Goal: Transaction & Acquisition: Purchase product/service

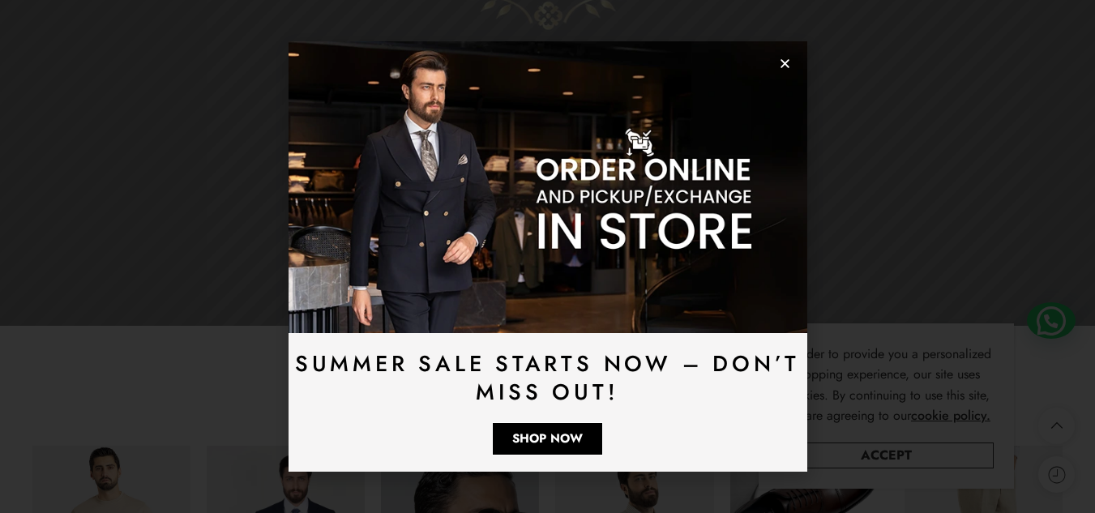
click at [789, 60] on use "Close" at bounding box center [785, 63] width 9 height 9
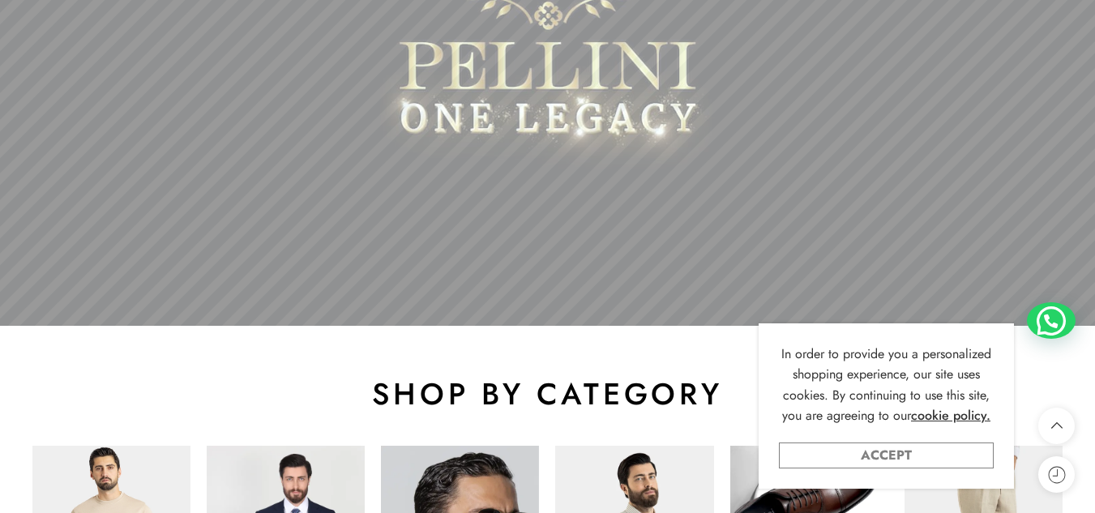
click at [979, 452] on link "Accept" at bounding box center [886, 456] width 215 height 26
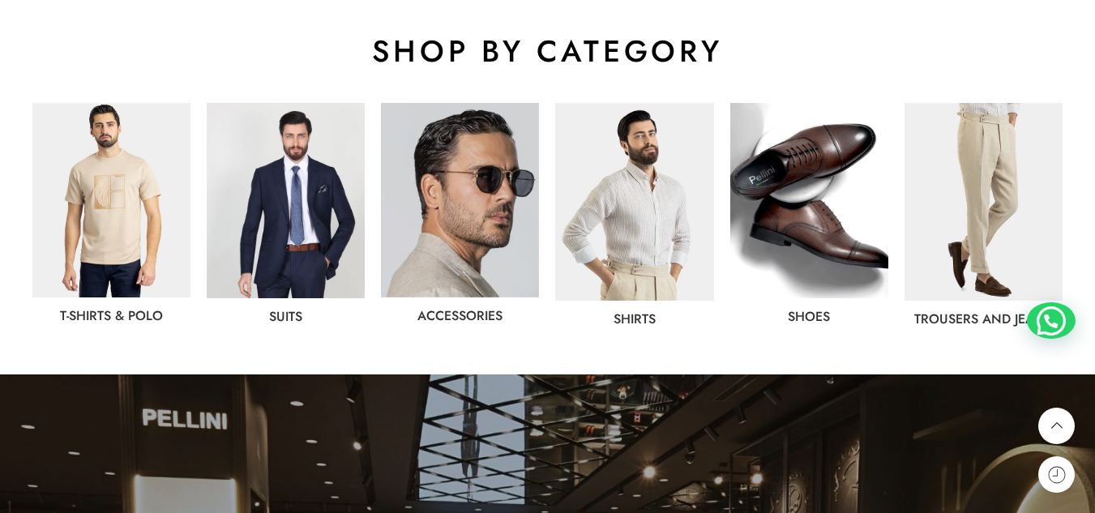
scroll to position [841, 0]
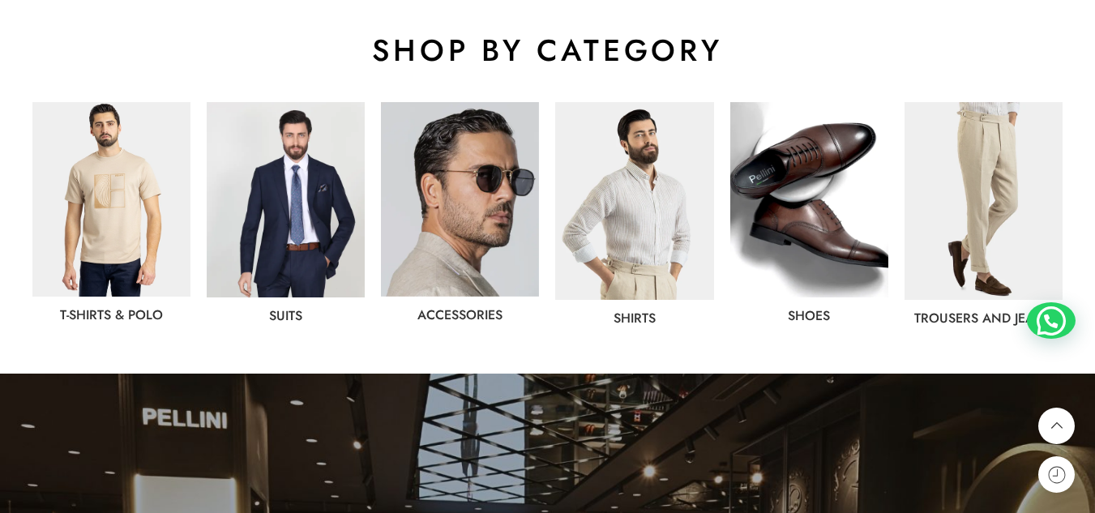
click at [129, 235] on img at bounding box center [111, 199] width 158 height 195
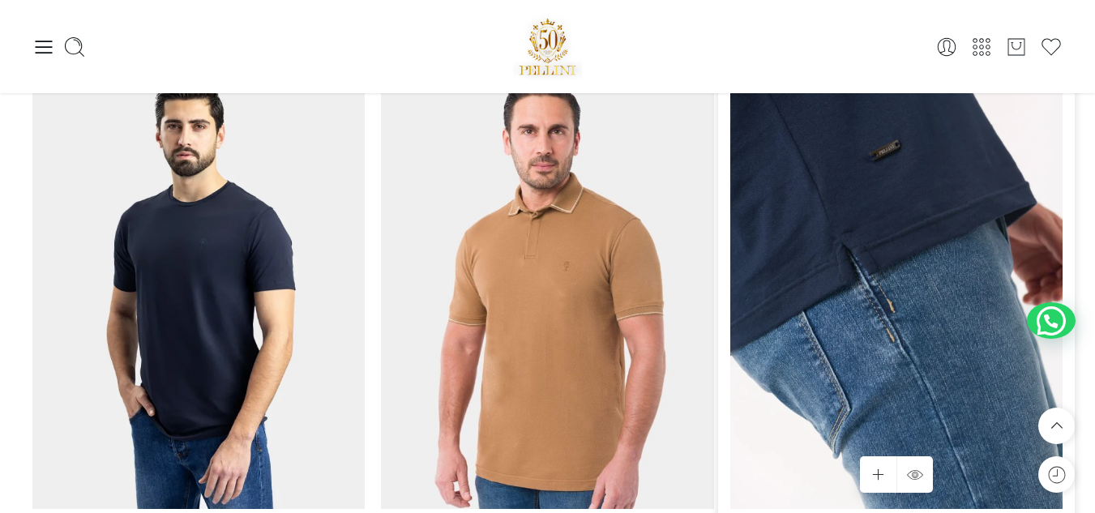
scroll to position [2948, 0]
click at [980, 227] on img at bounding box center [896, 287] width 332 height 443
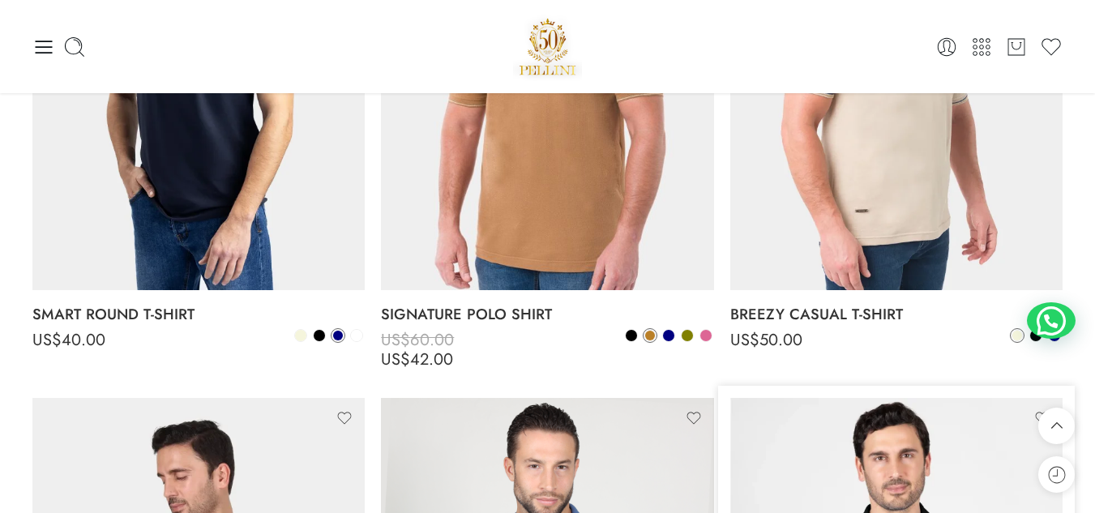
scroll to position [3167, 0]
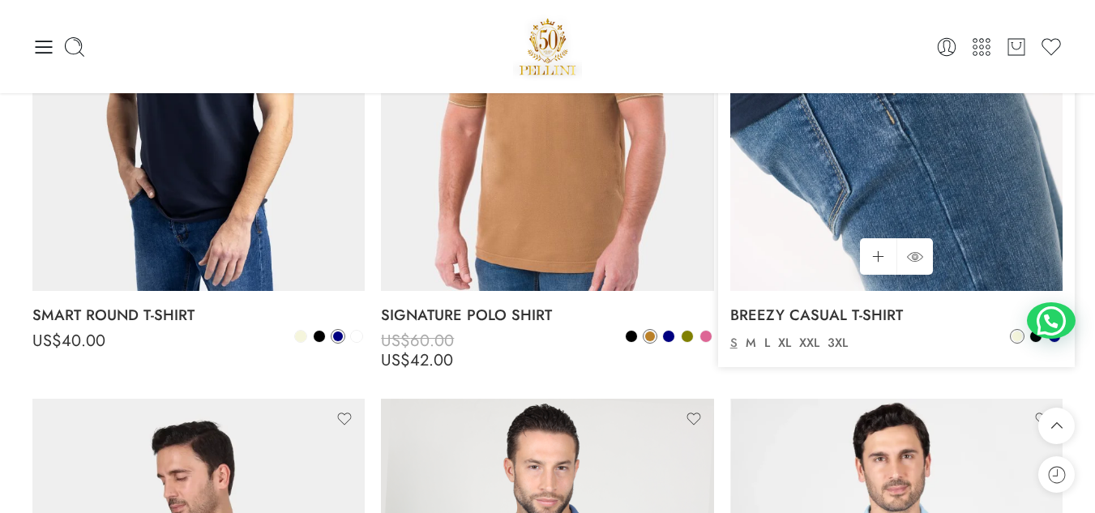
click at [960, 210] on img at bounding box center [896, 69] width 332 height 443
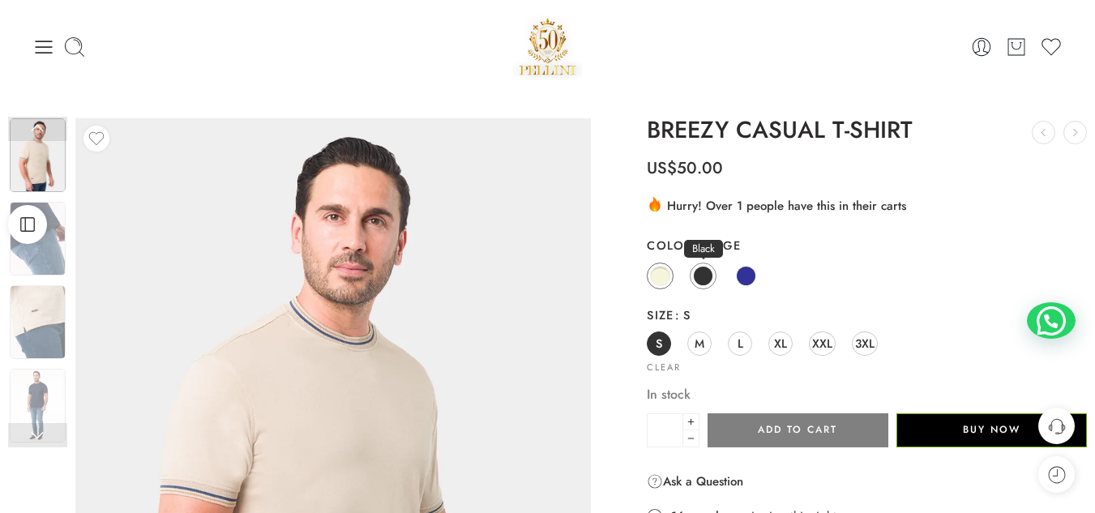
click at [703, 275] on span at bounding box center [703, 276] width 20 height 20
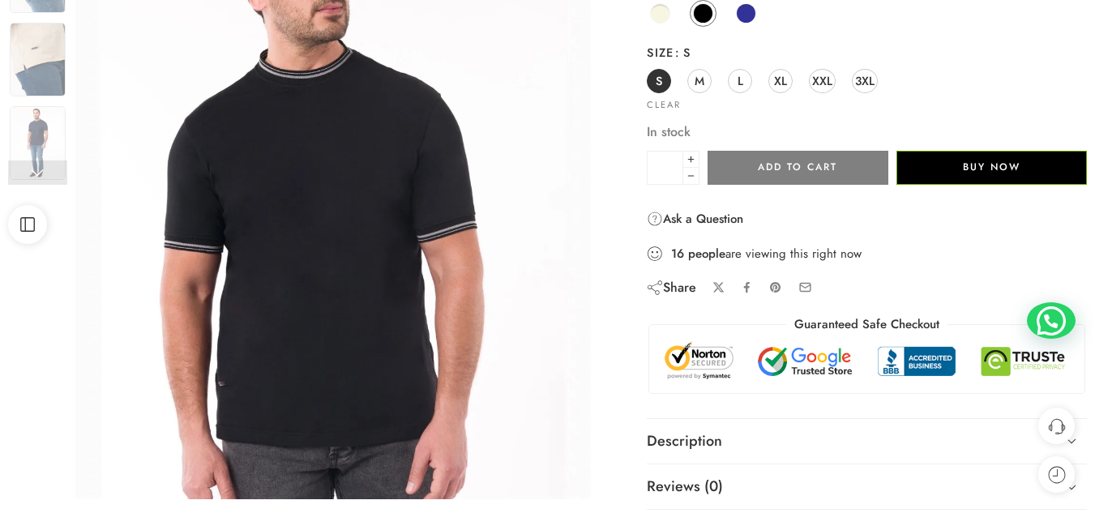
scroll to position [268, 0]
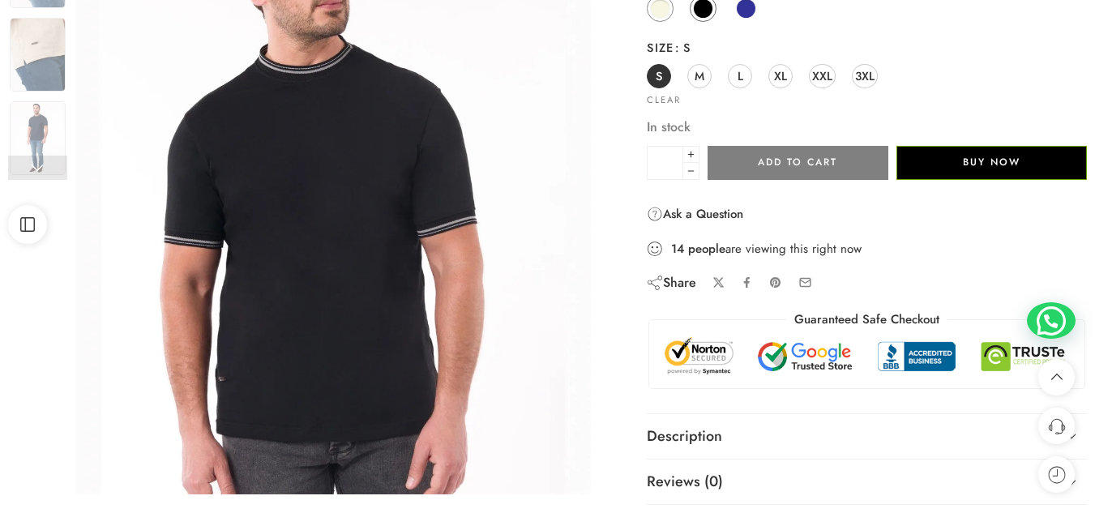
click at [656, 6] on span at bounding box center [660, 8] width 20 height 20
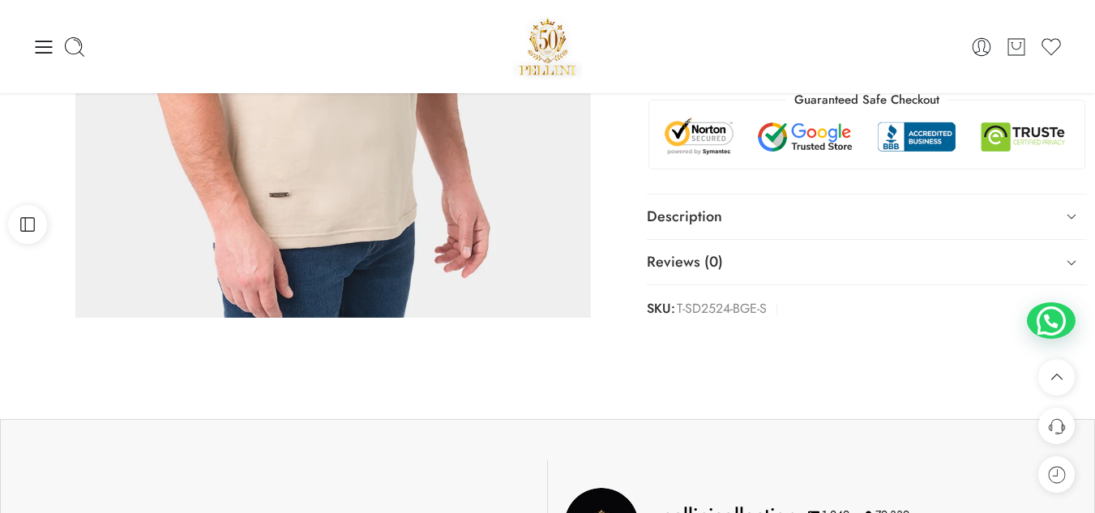
scroll to position [58, 0]
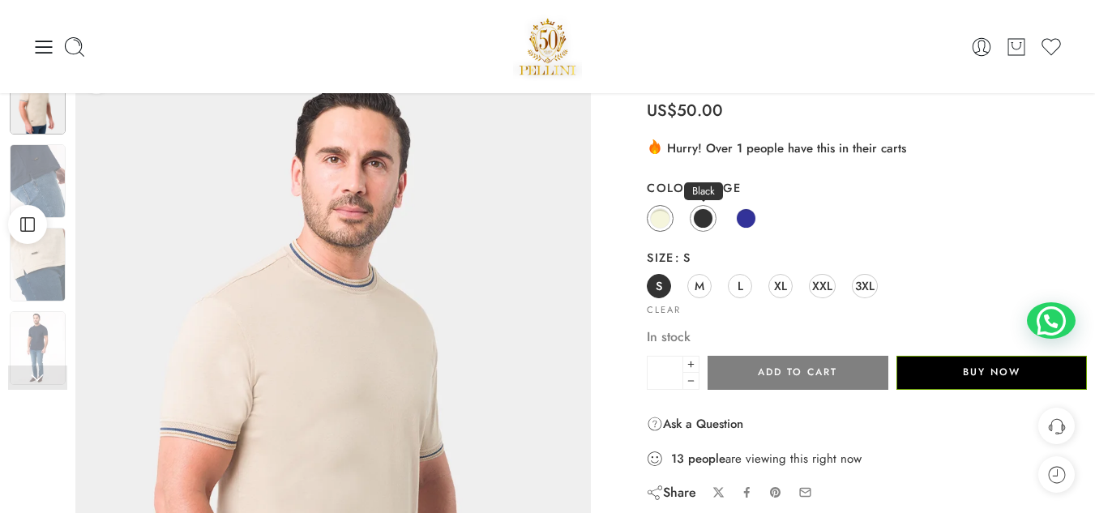
click at [706, 224] on span at bounding box center [703, 218] width 20 height 20
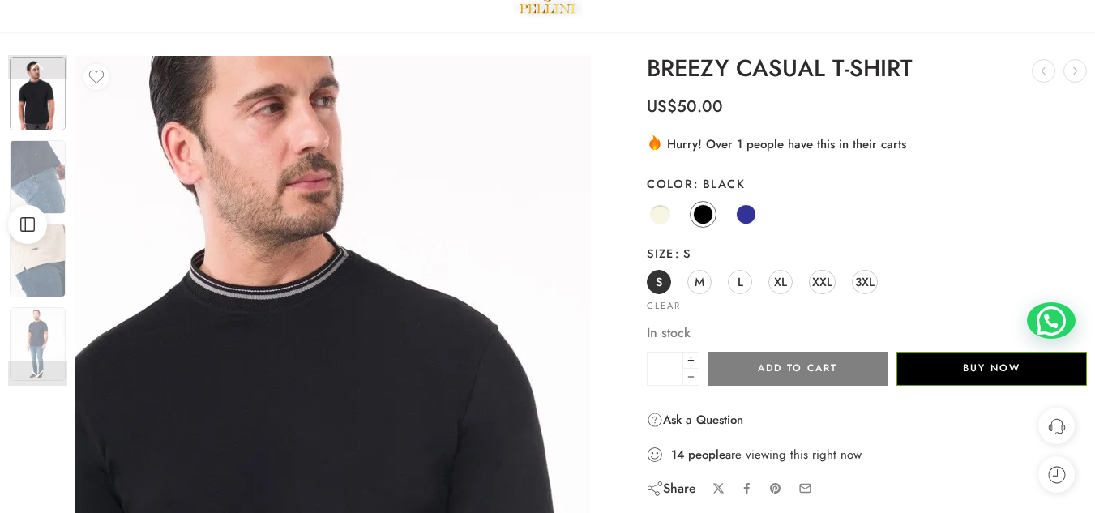
scroll to position [62, 0]
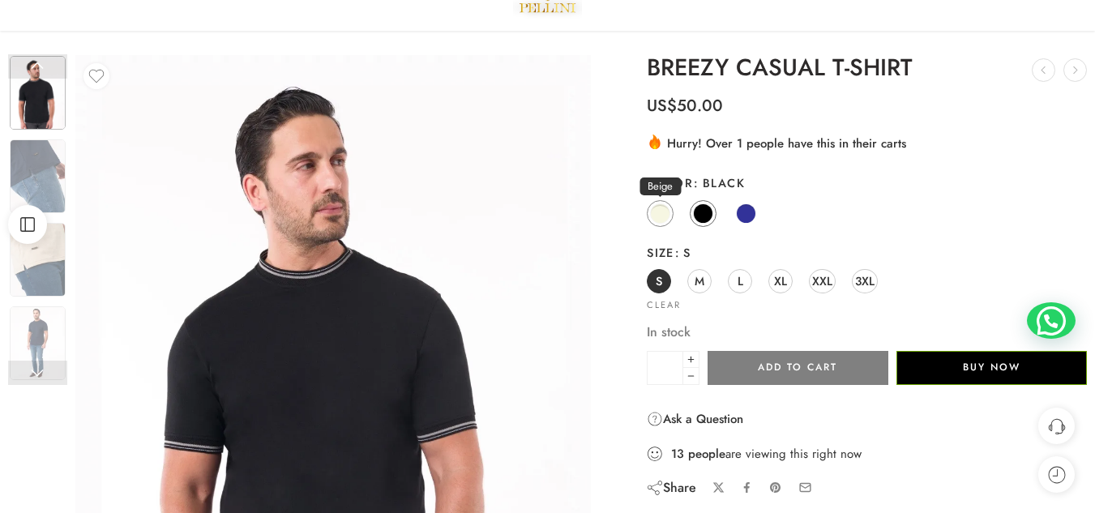
click at [663, 221] on span at bounding box center [660, 214] width 20 height 20
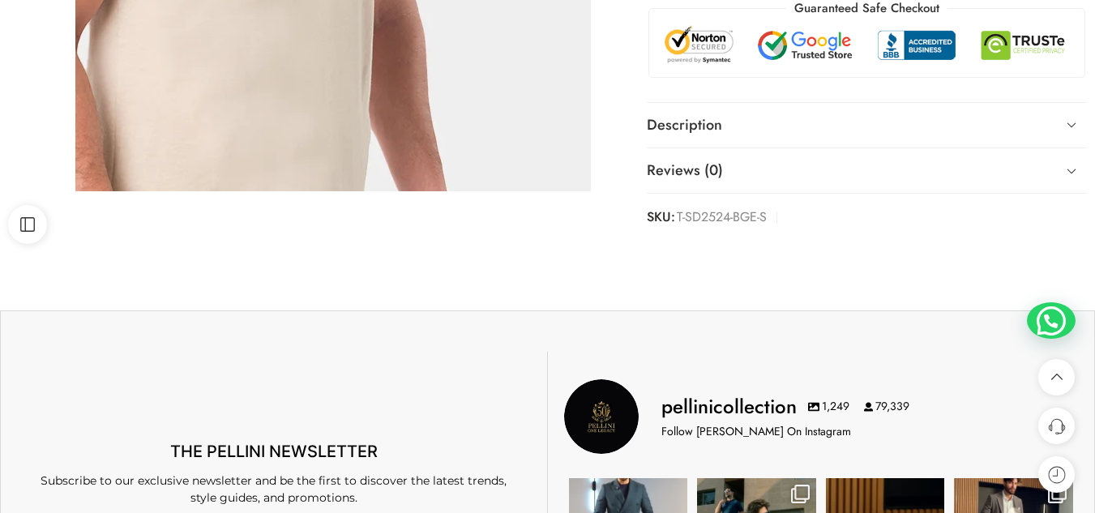
scroll to position [580, 0]
